Goal: Task Accomplishment & Management: Use online tool/utility

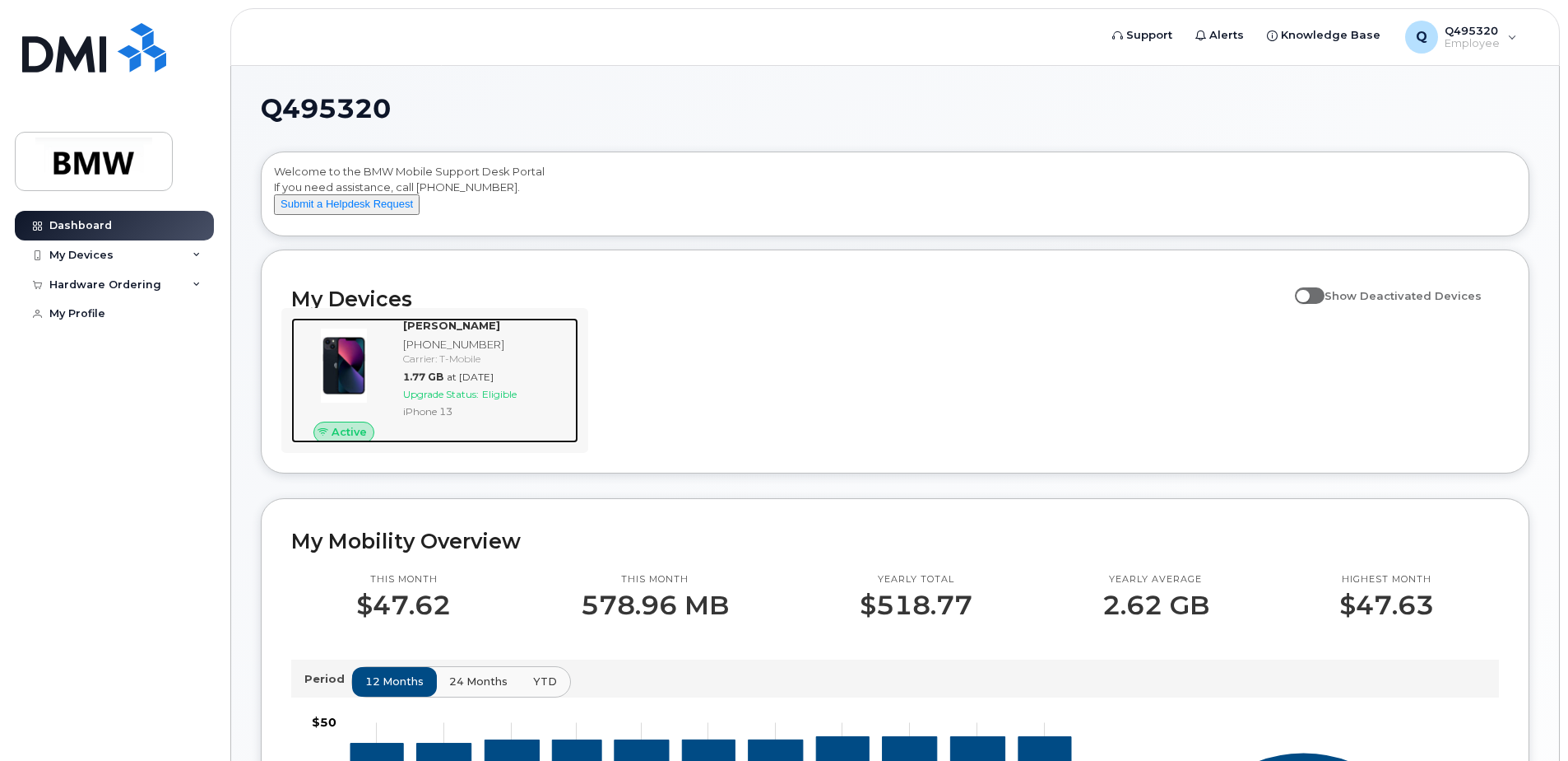
click at [452, 399] on div "[PERSON_NAME] [PHONE_NUMBER] Carrier: T-Mobile 1.77 GB at [DATE] Upgrade Status…" at bounding box center [488, 380] width 182 height 125
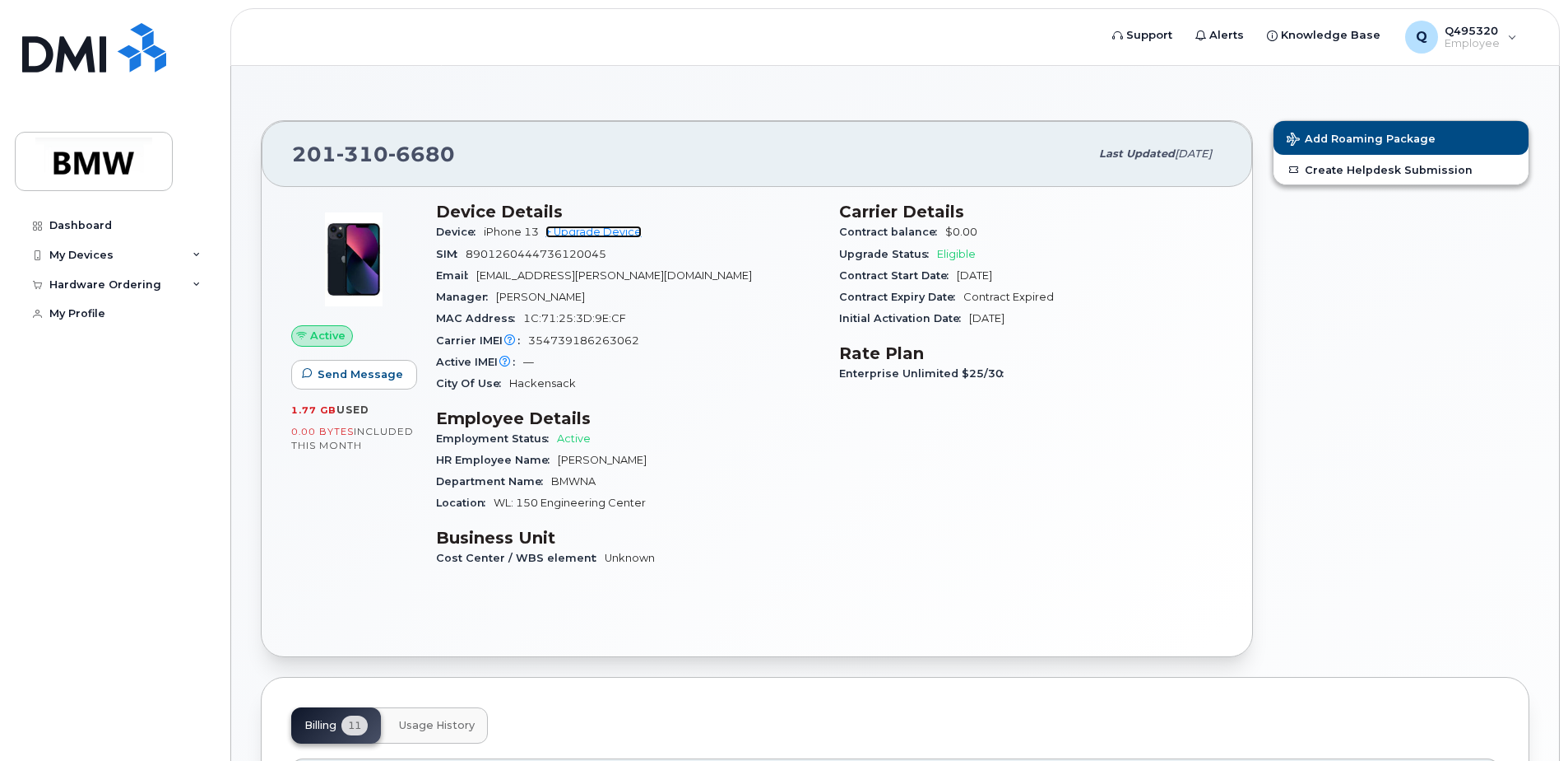
click at [601, 230] on link "+ Upgrade Device" at bounding box center [594, 231] width 96 height 12
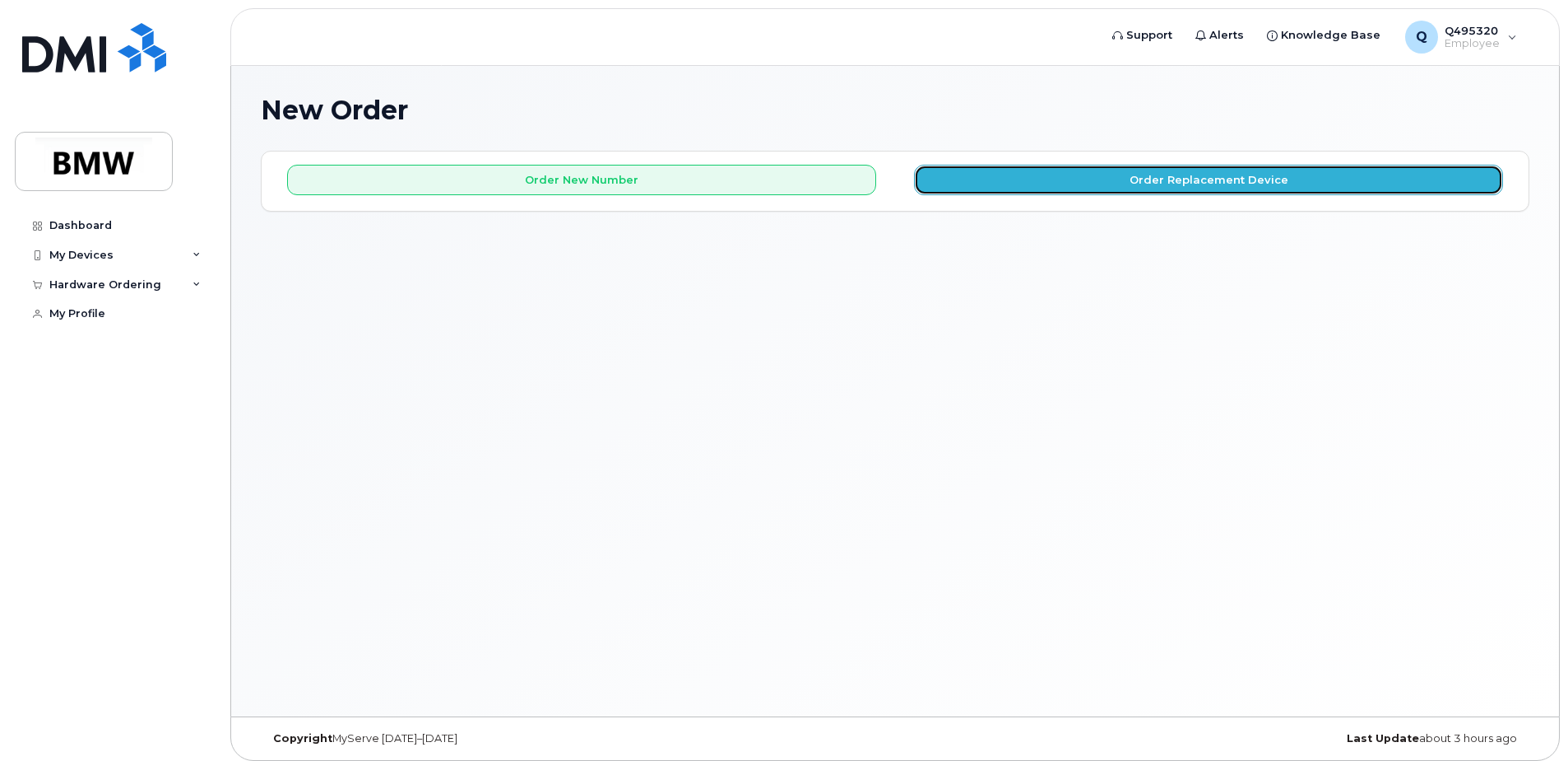
click at [1160, 180] on button "Order Replacement Device" at bounding box center [1208, 180] width 589 height 31
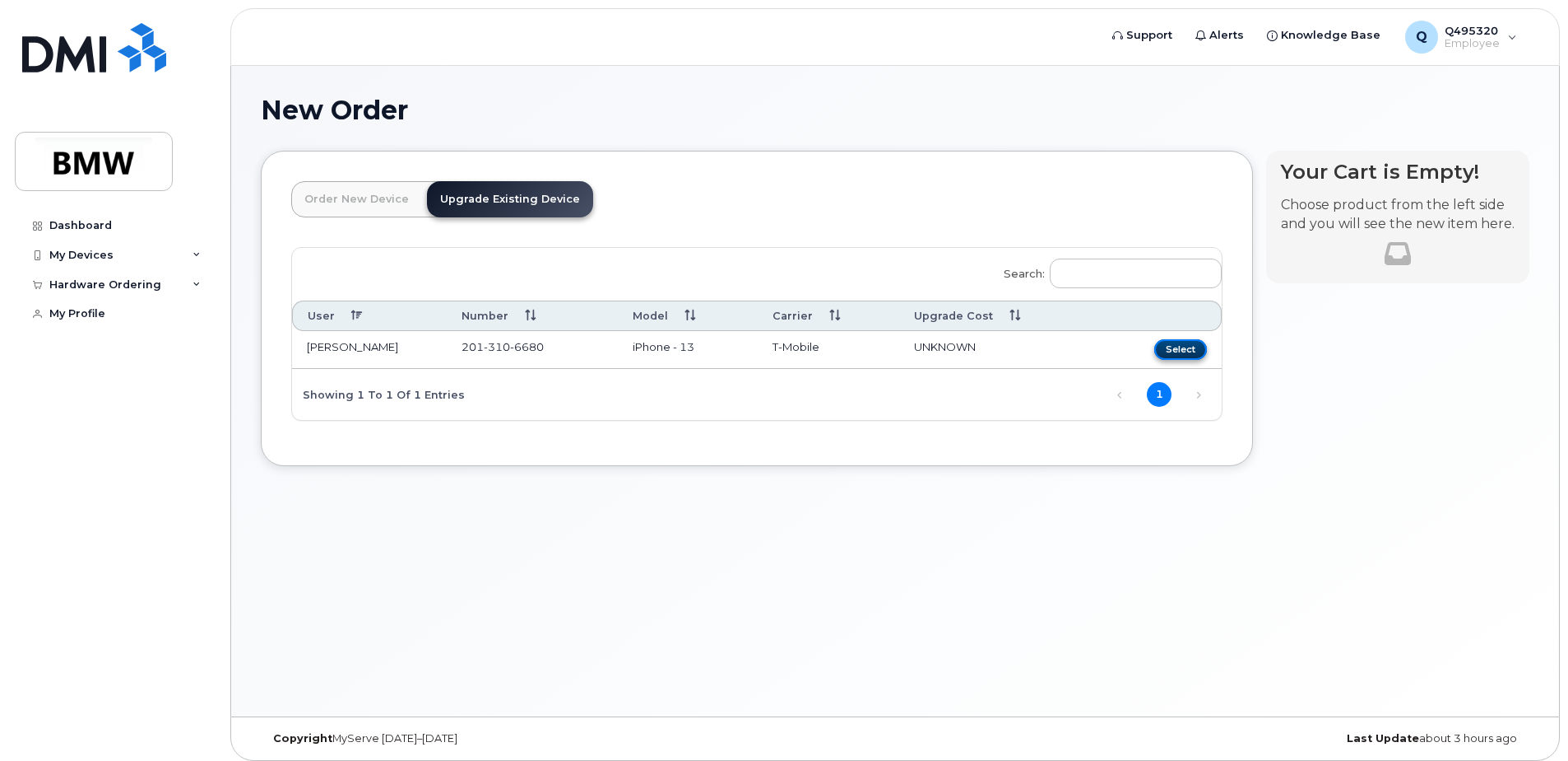
click at [1183, 344] on button "Select" at bounding box center [1180, 349] width 52 height 21
